Goal: Transaction & Acquisition: Purchase product/service

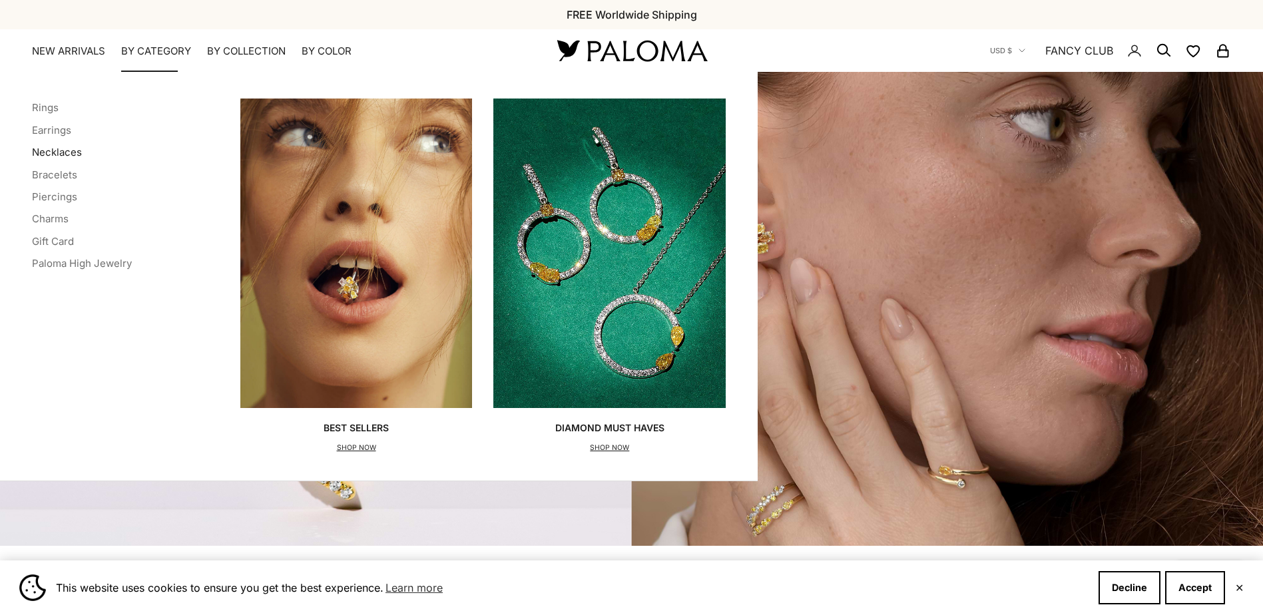
click at [69, 152] on link "Necklaces" at bounding box center [57, 152] width 50 height 13
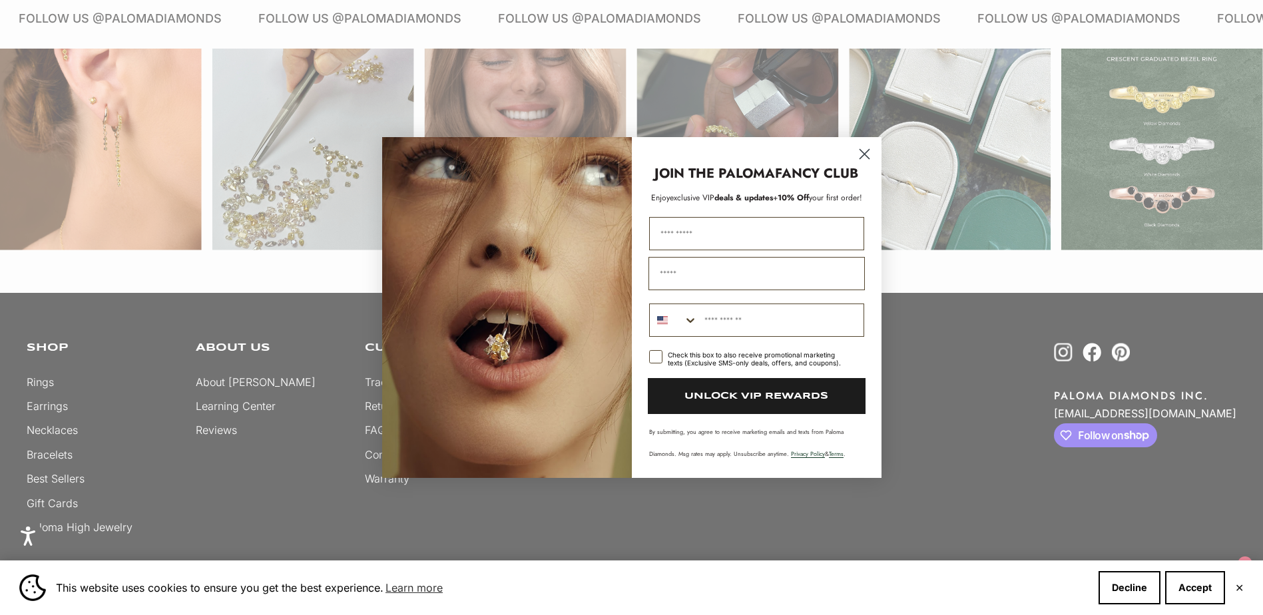
scroll to position [2181, 0]
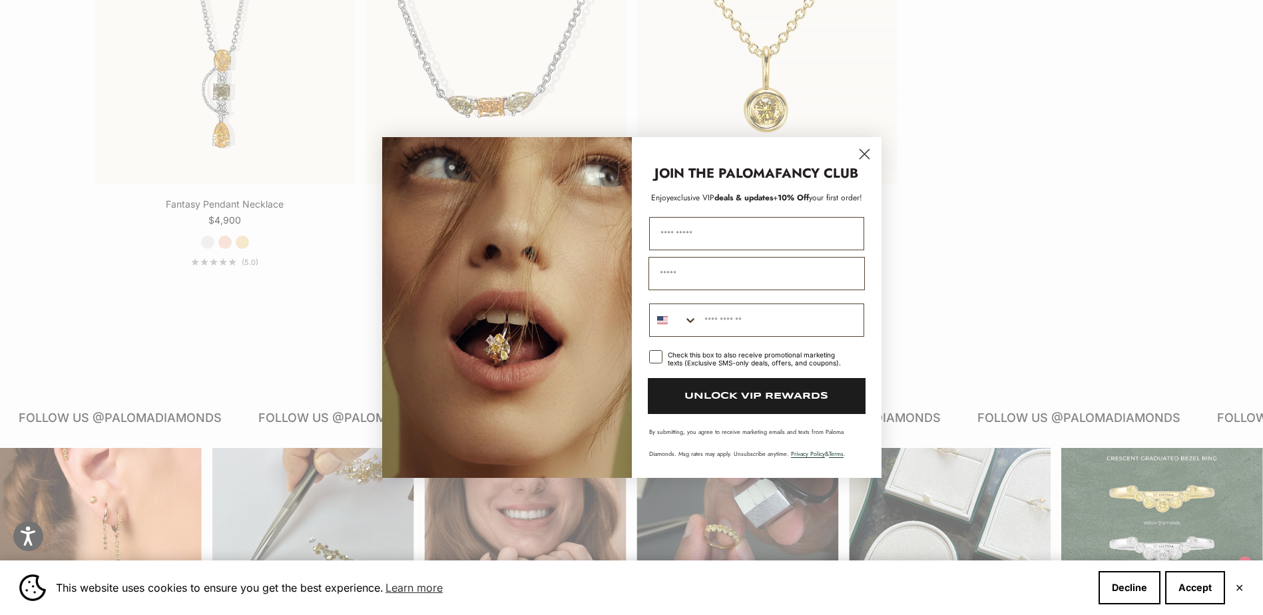
click at [867, 153] on circle "Close dialog" at bounding box center [864, 154] width 22 height 22
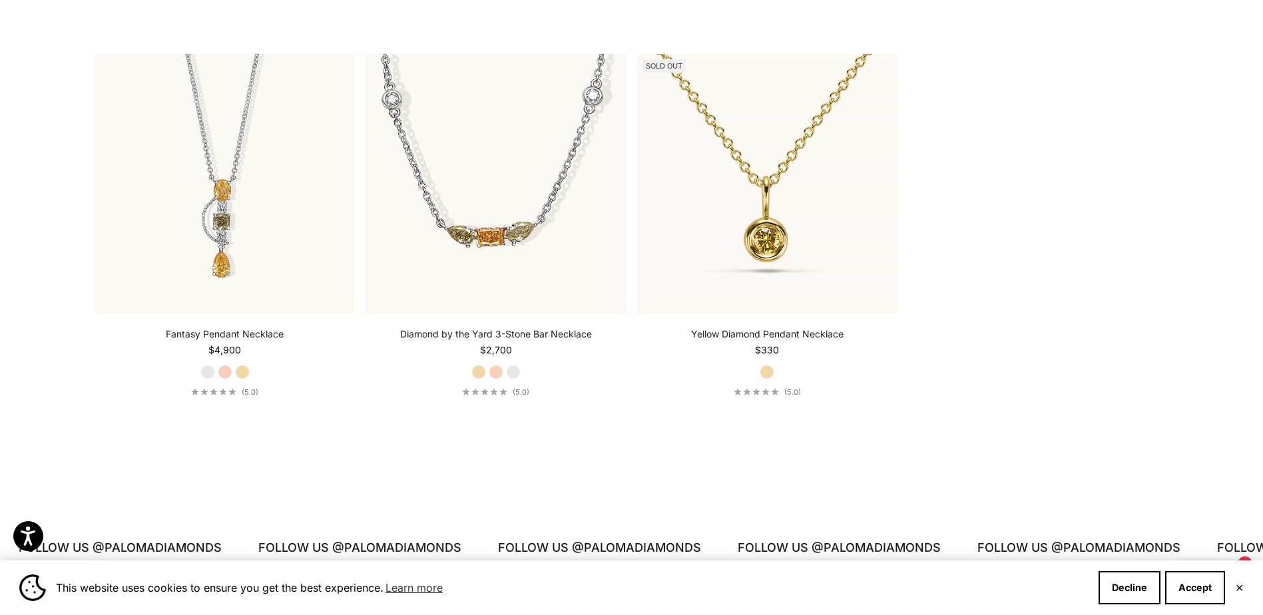
scroll to position [2048, 0]
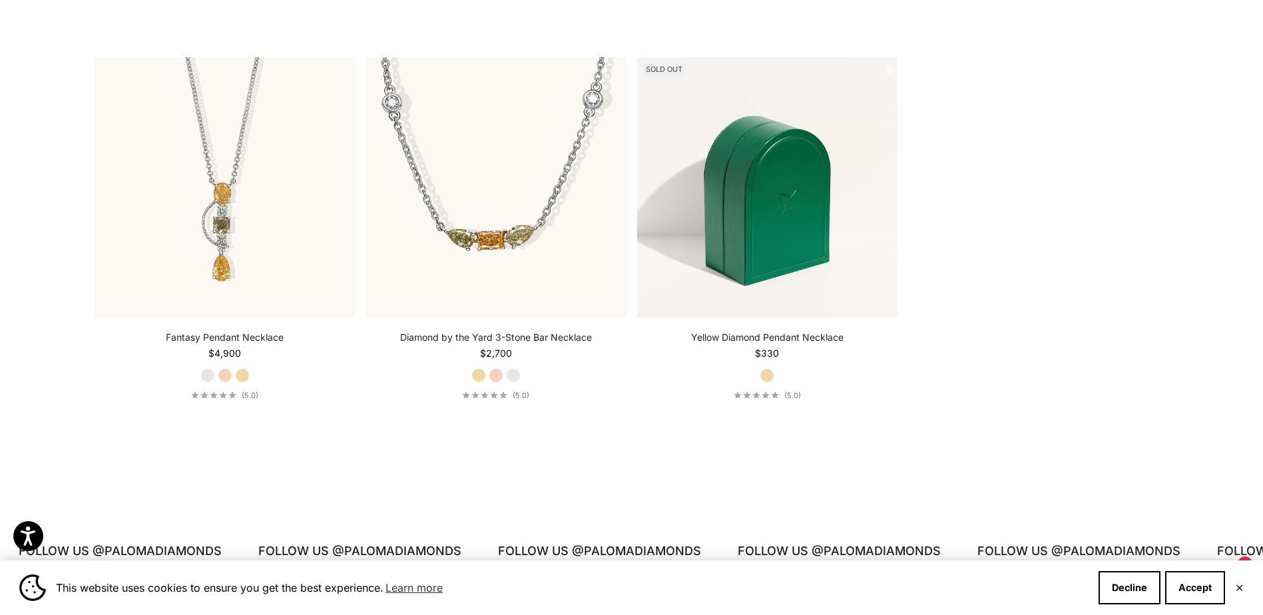
click at [796, 201] on img at bounding box center [767, 187] width 260 height 260
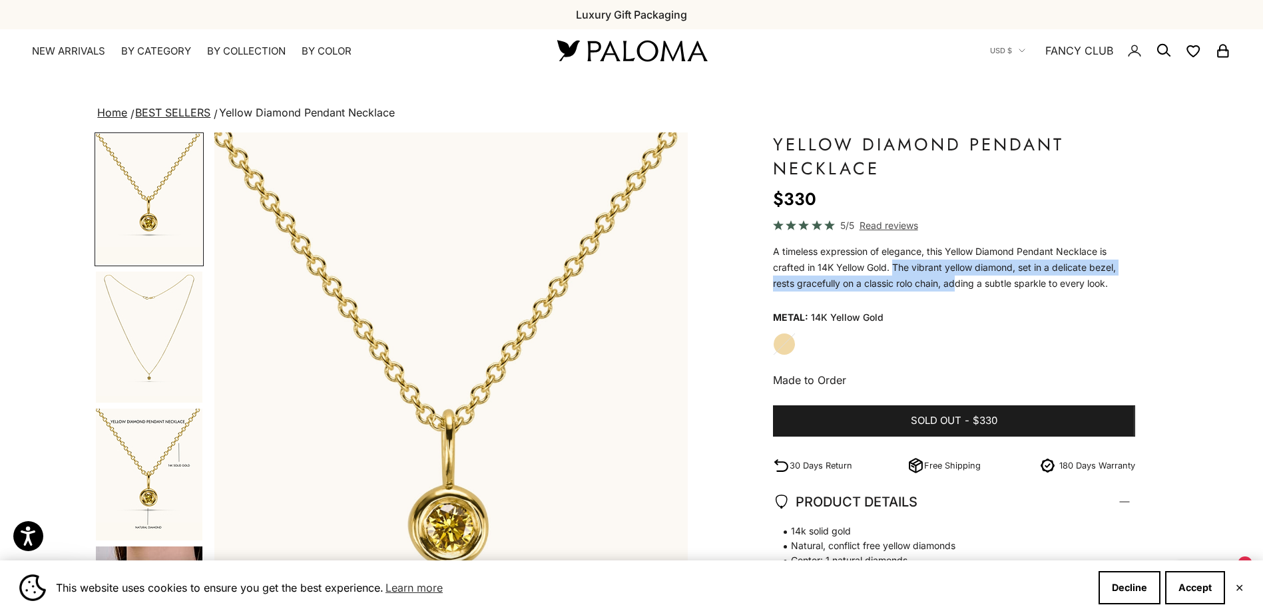
drag, startPoint x: 892, startPoint y: 268, endPoint x: 956, endPoint y: 283, distance: 66.3
click at [956, 283] on p "A timeless expression of elegance, this Yellow Diamond Pendant Necklace is craf…" at bounding box center [954, 268] width 362 height 48
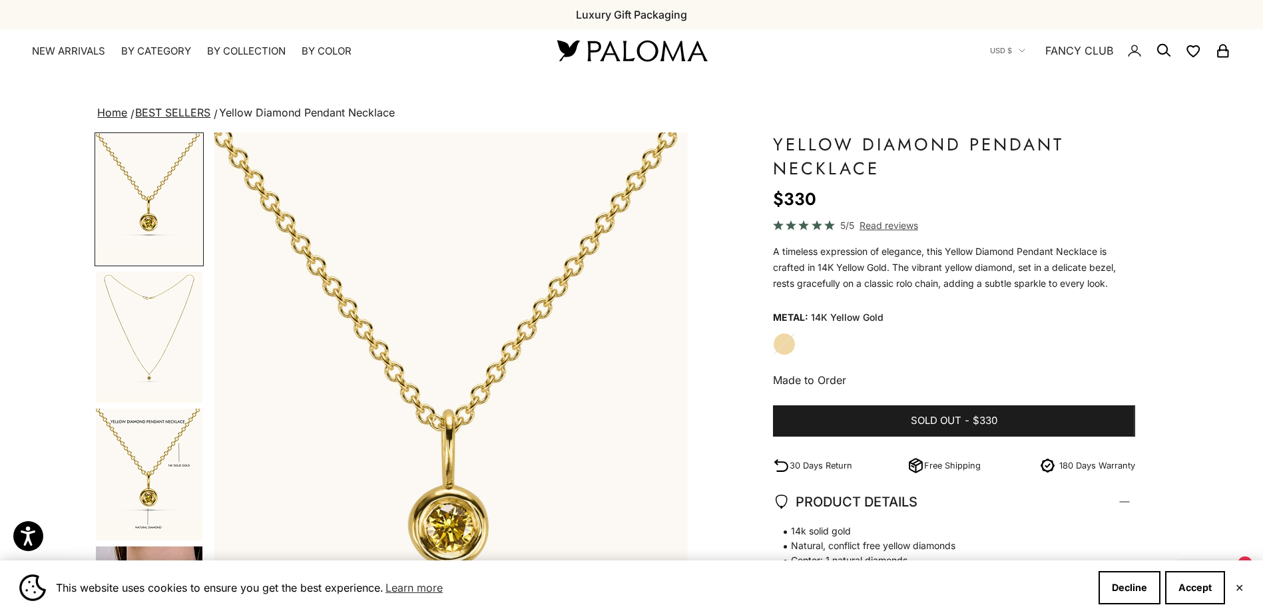
drag, startPoint x: 956, startPoint y: 283, endPoint x: 970, endPoint y: 292, distance: 15.9
click at [970, 292] on p "A timeless expression of elegance, this Yellow Diamond Pendant Necklace is craf…" at bounding box center [954, 268] width 362 height 48
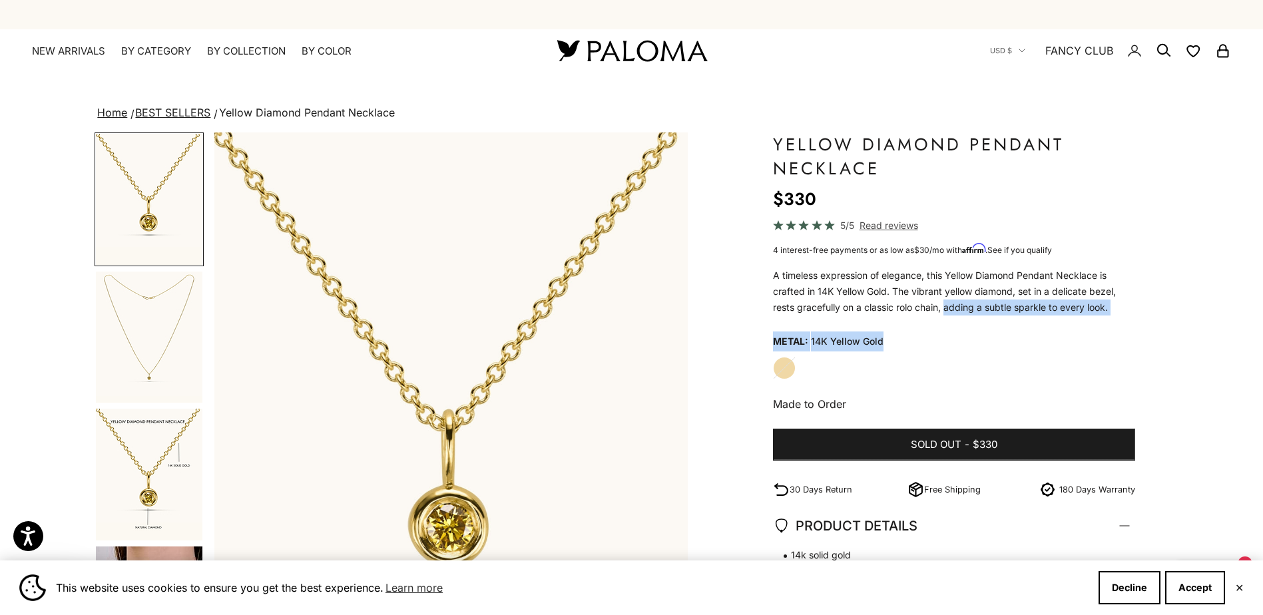
drag, startPoint x: 946, startPoint y: 309, endPoint x: 1108, endPoint y: 317, distance: 162.6
click at [1108, 317] on div "Yellow Diamond Pendant Necklace Sale price $330 Regular price (/) 5/5 Read revi…" at bounding box center [954, 498] width 362 height 732
drag, startPoint x: 1108, startPoint y: 317, endPoint x: 1006, endPoint y: 325, distance: 102.8
click at [1006, 325] on div "Yellow Diamond Pendant Necklace Sale price $330 Regular price (/) 5/5 Read revi…" at bounding box center [954, 498] width 362 height 732
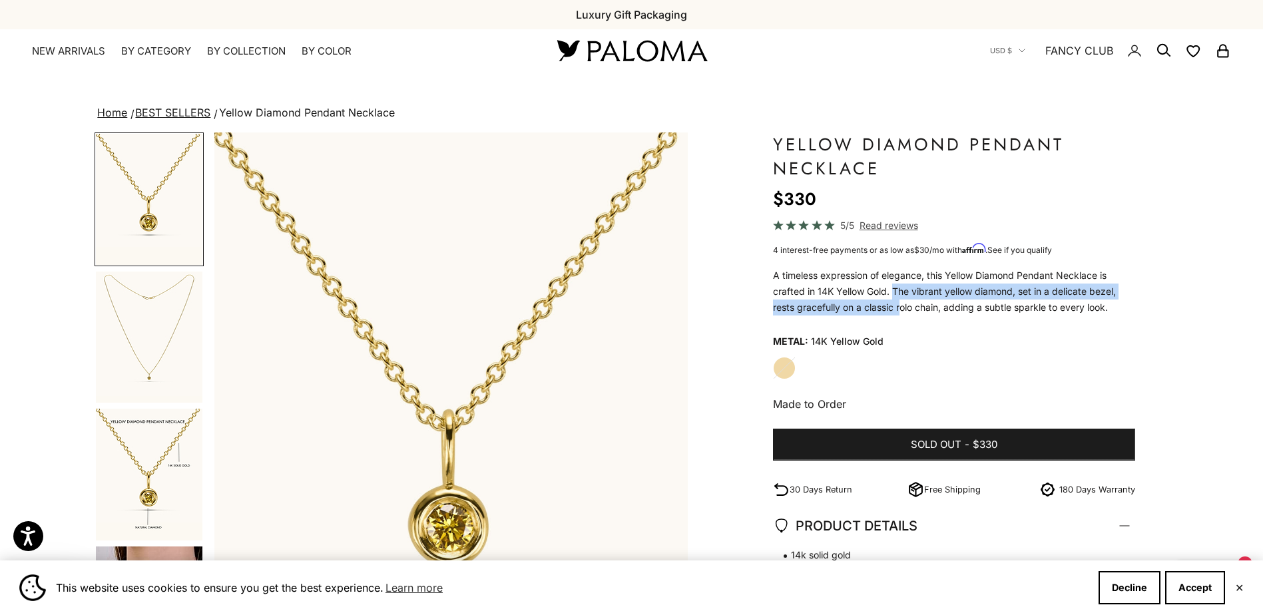
drag, startPoint x: 893, startPoint y: 292, endPoint x: 900, endPoint y: 303, distance: 13.8
click at [900, 303] on p "A timeless expression of elegance, this Yellow Diamond Pendant Necklace is craf…" at bounding box center [954, 292] width 362 height 48
drag, startPoint x: 900, startPoint y: 303, endPoint x: 888, endPoint y: 307, distance: 13.3
click at [888, 307] on p "A timeless expression of elegance, this Yellow Diamond Pendant Necklace is craf…" at bounding box center [954, 292] width 362 height 48
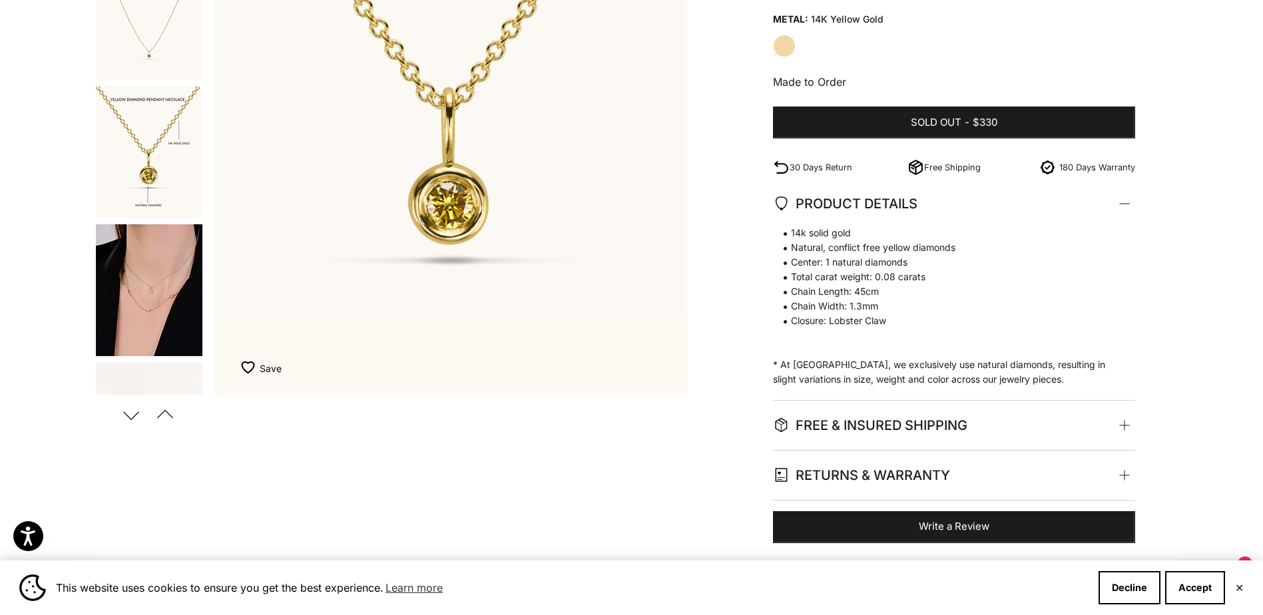
scroll to position [333, 0]
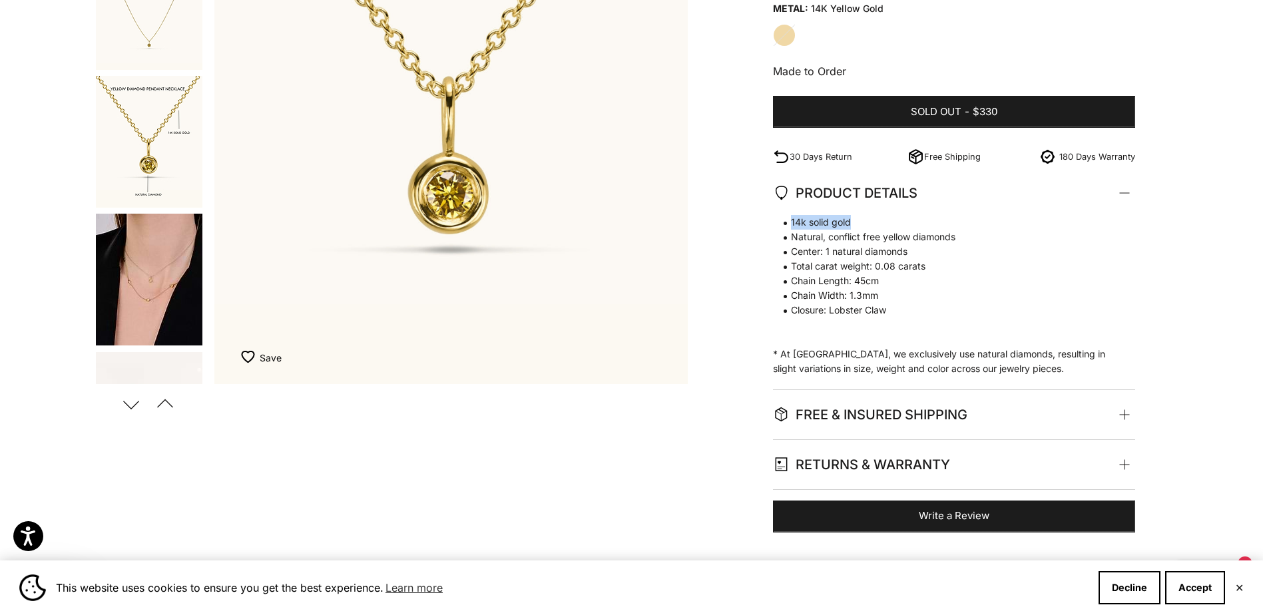
drag, startPoint x: 791, startPoint y: 225, endPoint x: 854, endPoint y: 225, distance: 62.6
click at [854, 225] on span "14k solid gold" at bounding box center [947, 222] width 349 height 15
drag, startPoint x: 854, startPoint y: 225, endPoint x: 813, endPoint y: 226, distance: 40.6
click at [813, 226] on span "14k solid gold" at bounding box center [947, 222] width 349 height 15
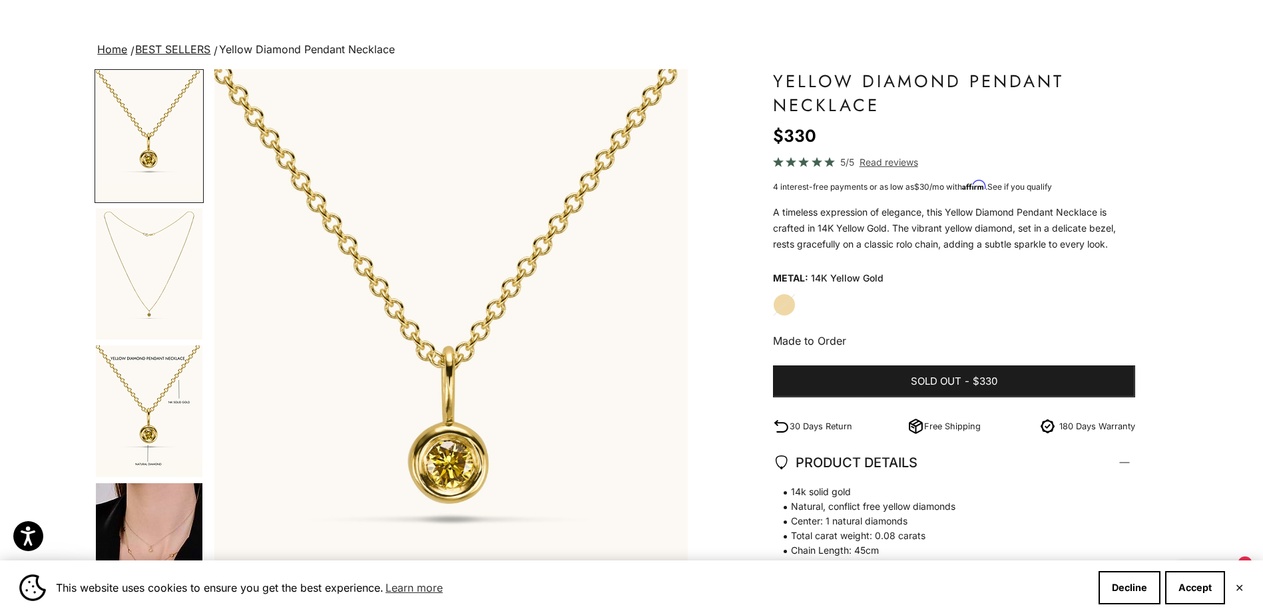
scroll to position [0, 0]
